Goal: Transaction & Acquisition: Purchase product/service

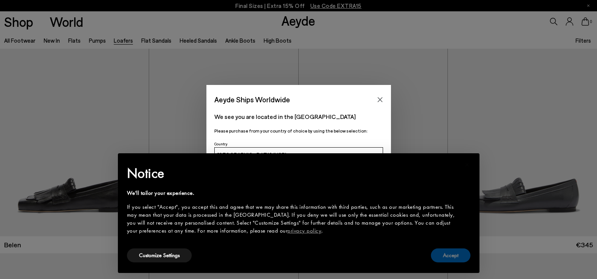
click at [455, 258] on button "Accept" at bounding box center [451, 255] width 40 height 14
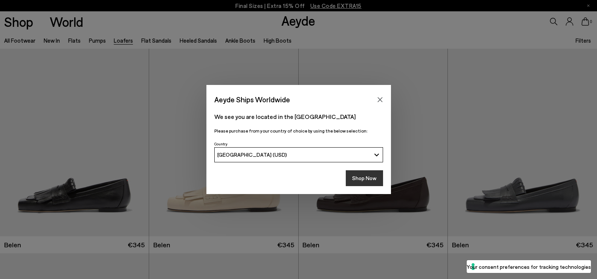
click at [352, 178] on button "Shop Now" at bounding box center [364, 178] width 37 height 16
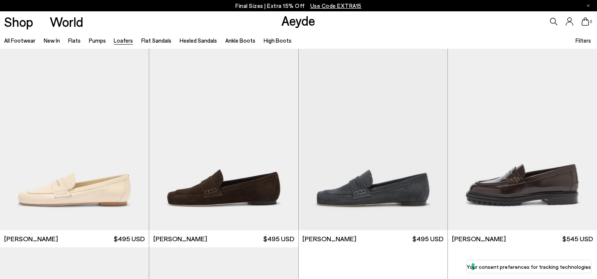
scroll to position [264, 0]
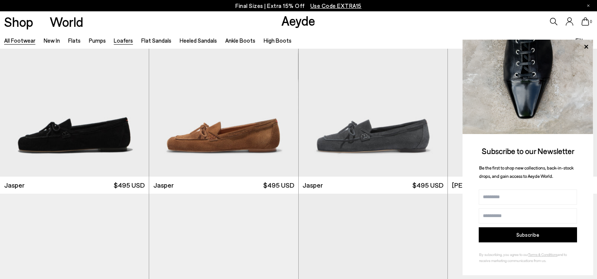
click at [23, 41] on link "All Footwear" at bounding box center [19, 40] width 31 height 7
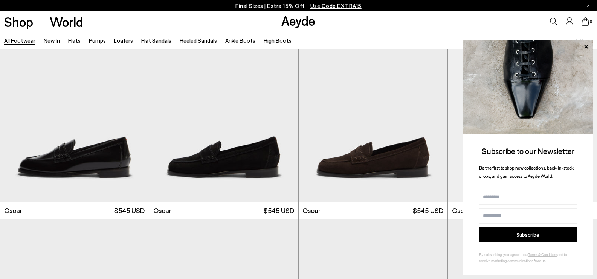
scroll to position [1319, 0]
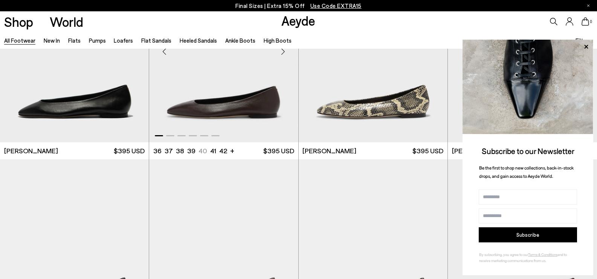
click at [246, 87] on img "1 / 6" at bounding box center [223, 48] width 149 height 187
